Goal: Information Seeking & Learning: Learn about a topic

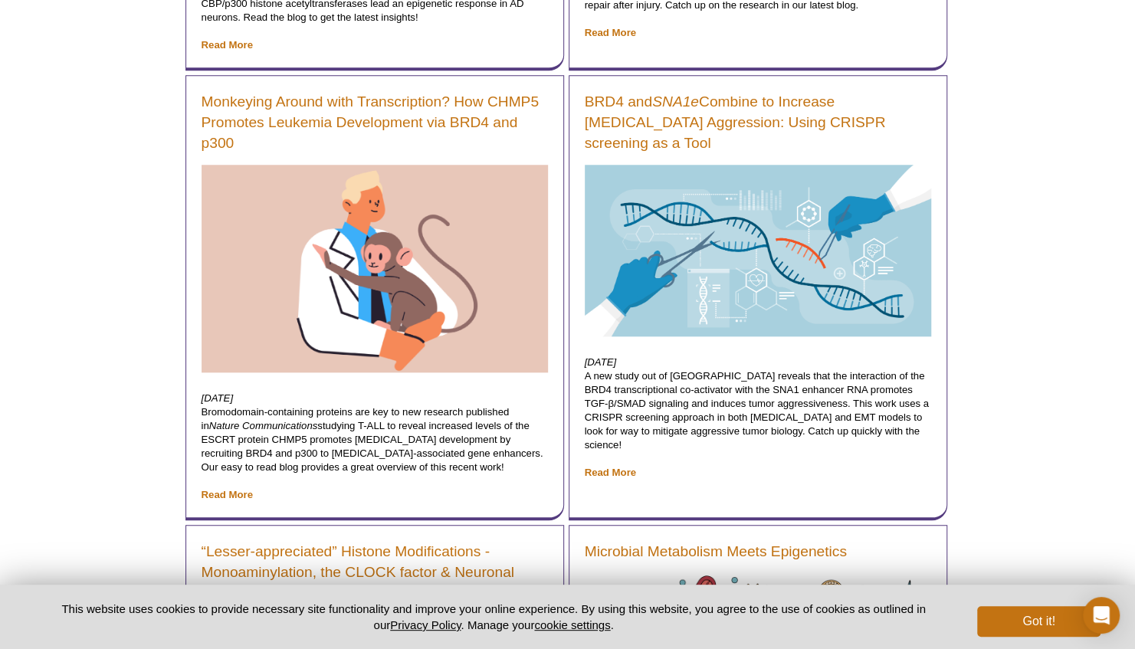
scroll to position [732, 0]
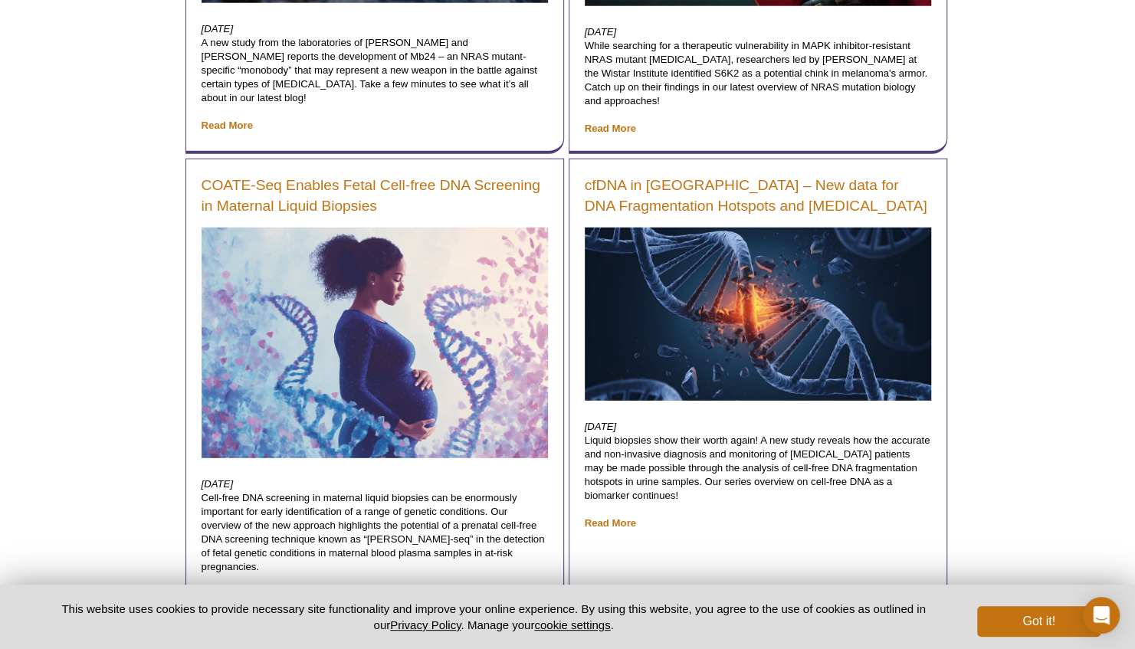
scroll to position [2430, 0]
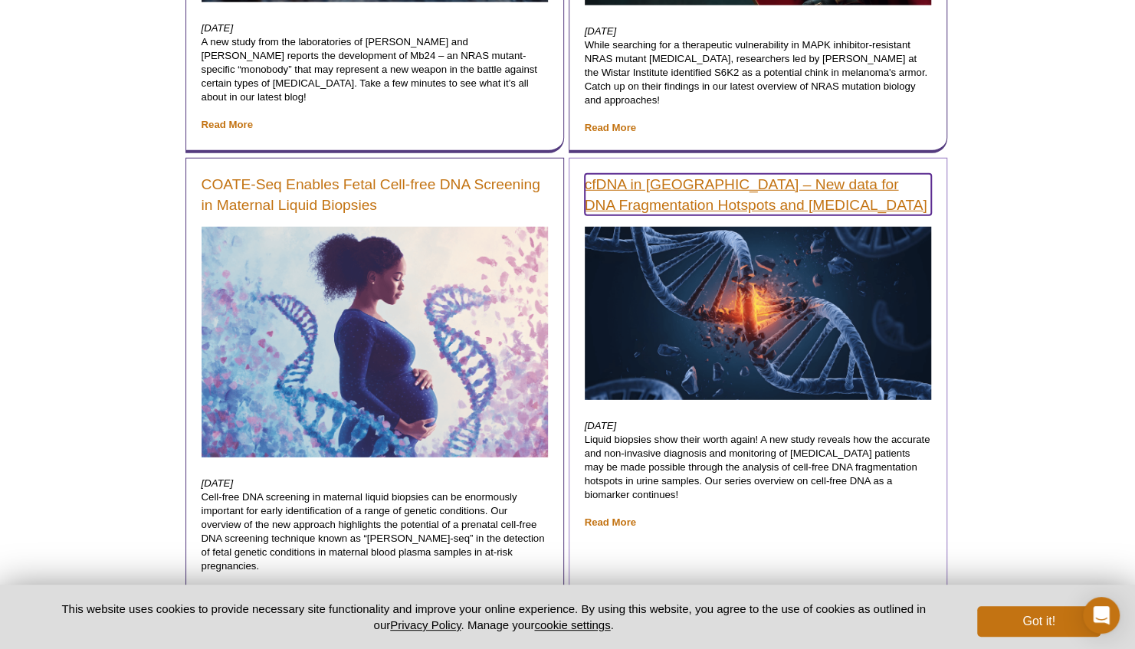
click at [719, 186] on link "cfDNA in [GEOGRAPHIC_DATA] – New data for DNA Fragmentation Hotspots and [MEDIC…" at bounding box center [758, 194] width 346 height 41
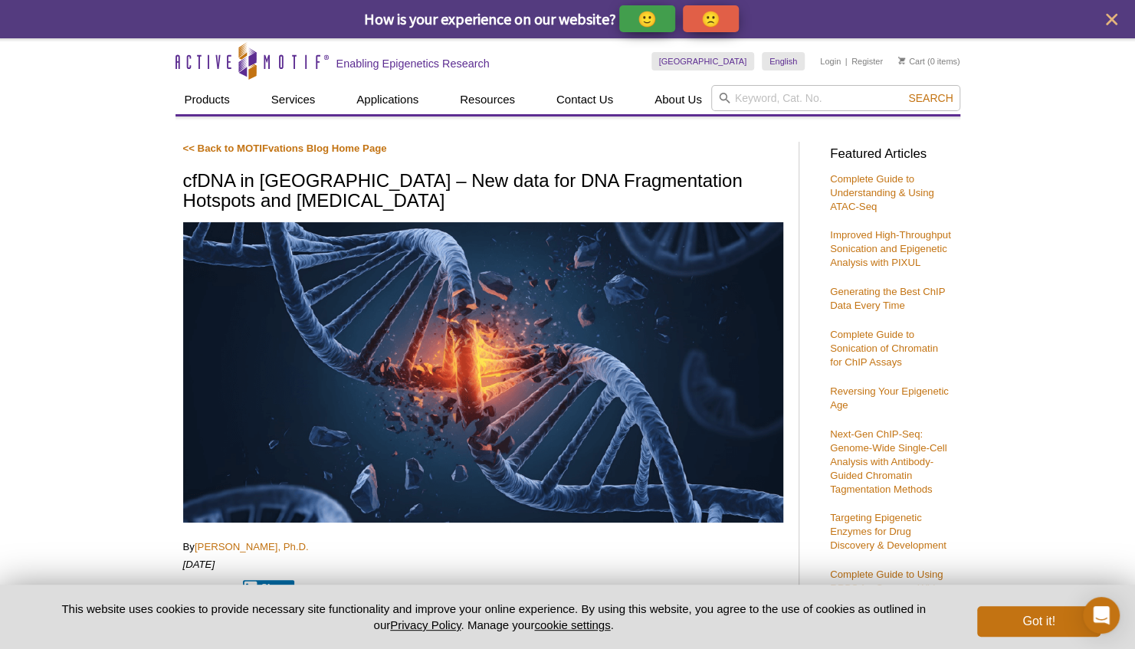
select select "[GEOGRAPHIC_DATA]"
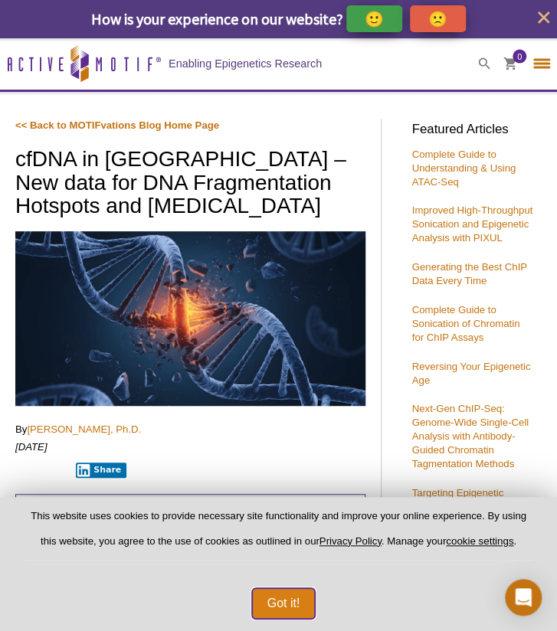
click at [300, 598] on button "Got it!" at bounding box center [284, 603] width 64 height 31
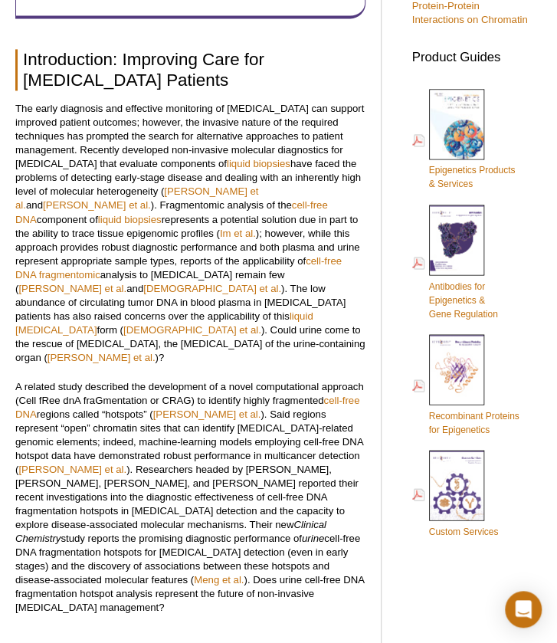
scroll to position [613, 0]
